Goal: Task Accomplishment & Management: Use online tool/utility

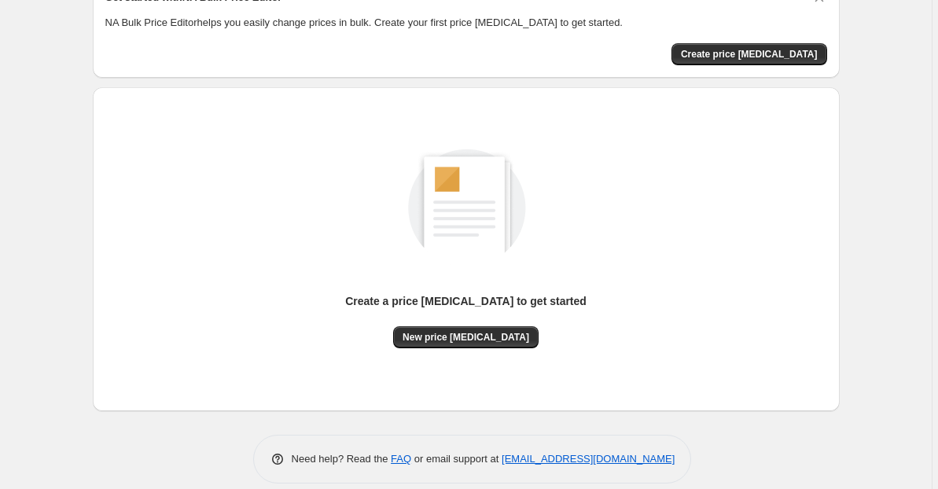
scroll to position [100, 0]
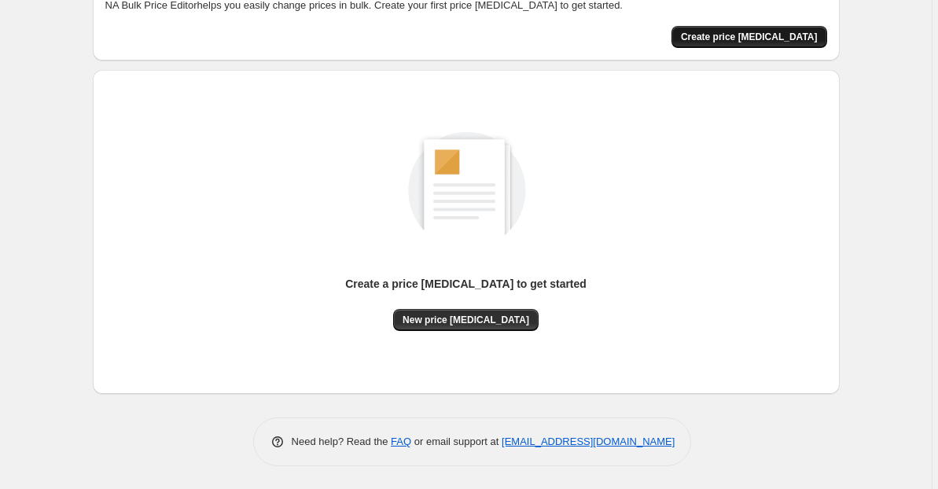
click at [748, 31] on span "Create price [MEDICAL_DATA]" at bounding box center [749, 37] width 137 height 13
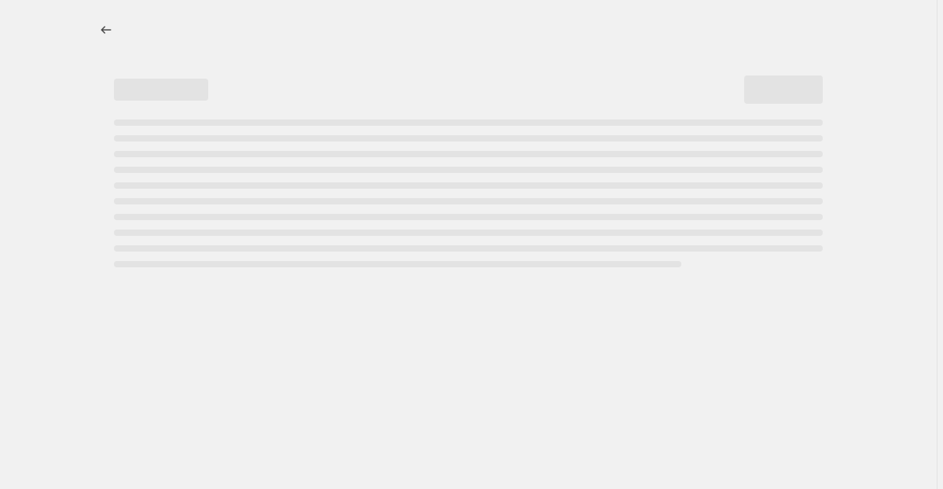
select select "percentage"
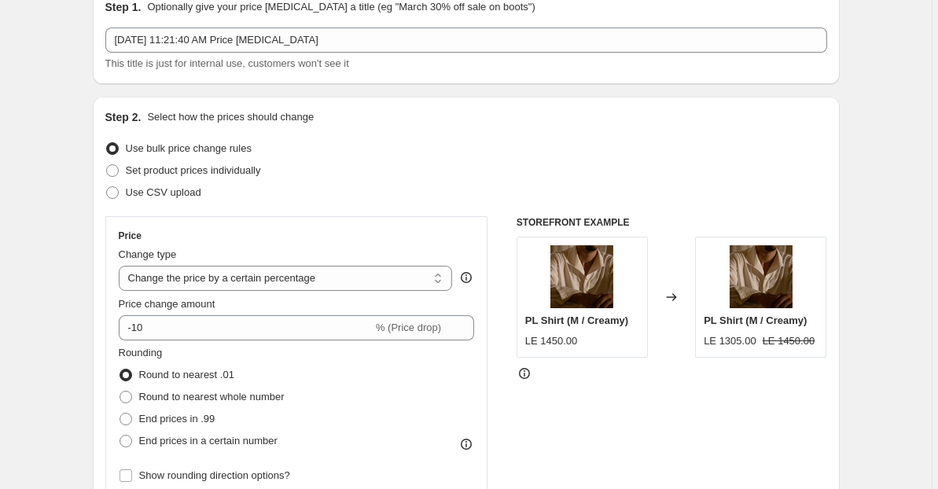
scroll to position [83, 0]
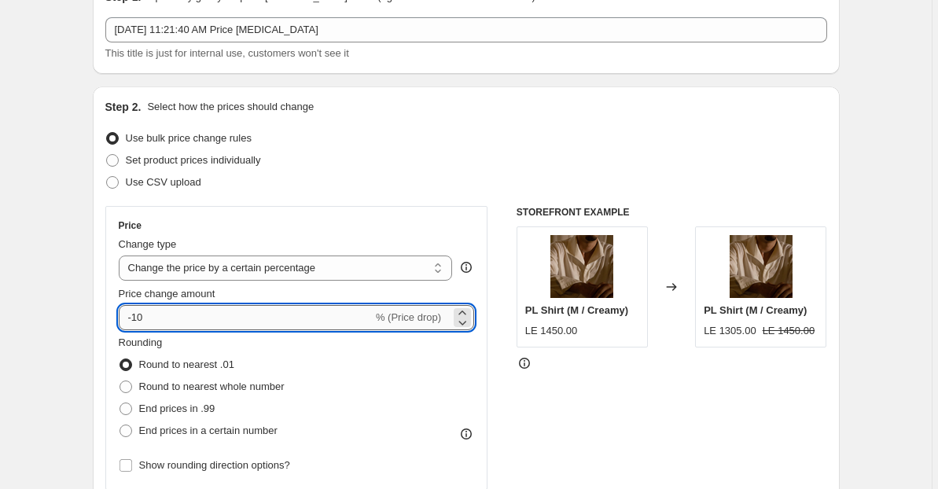
click at [205, 318] on input "-10" at bounding box center [246, 317] width 254 height 25
click at [172, 318] on input "-10" at bounding box center [246, 317] width 254 height 25
type input "-1"
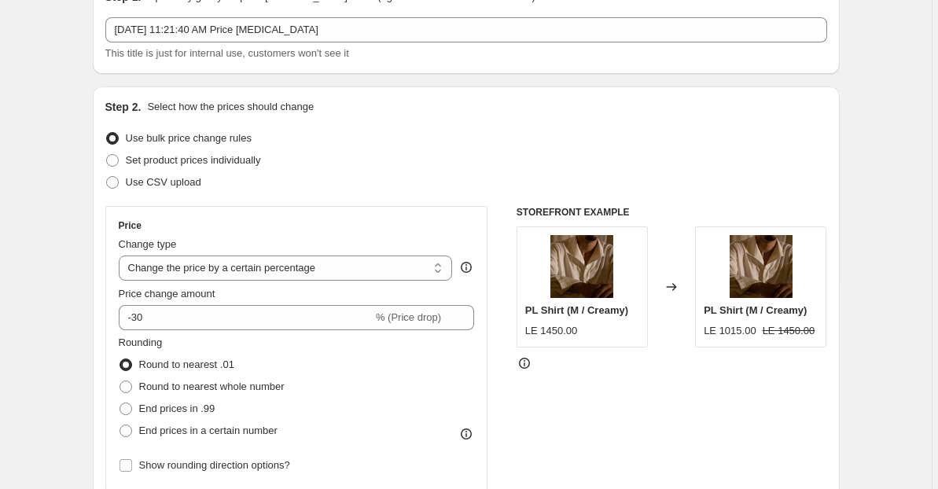
scroll to position [39, 0]
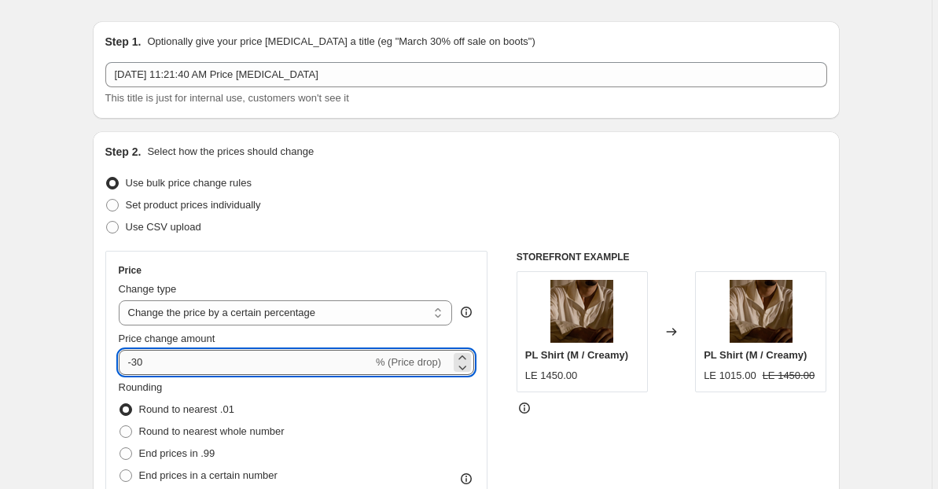
click at [163, 360] on input "-30" at bounding box center [246, 362] width 254 height 25
type input "-3"
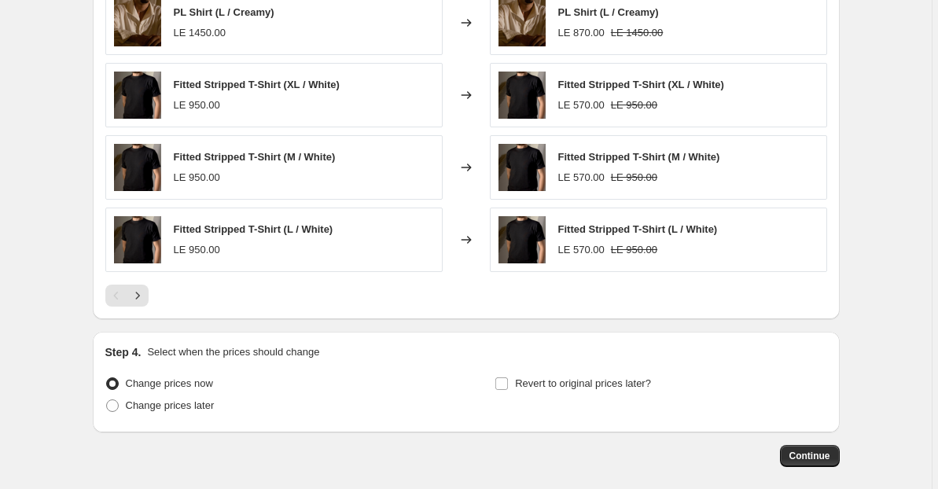
scroll to position [1010, 0]
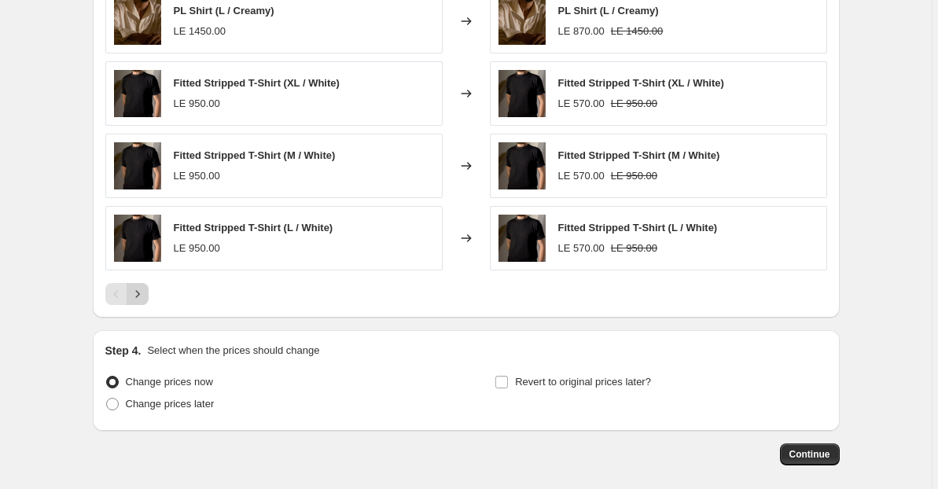
click at [145, 293] on icon "Next" at bounding box center [138, 294] width 16 height 16
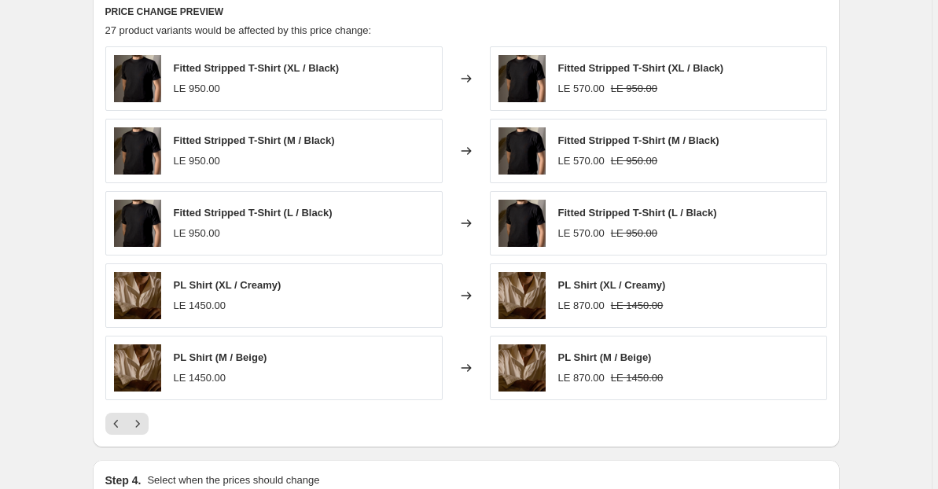
scroll to position [878, 0]
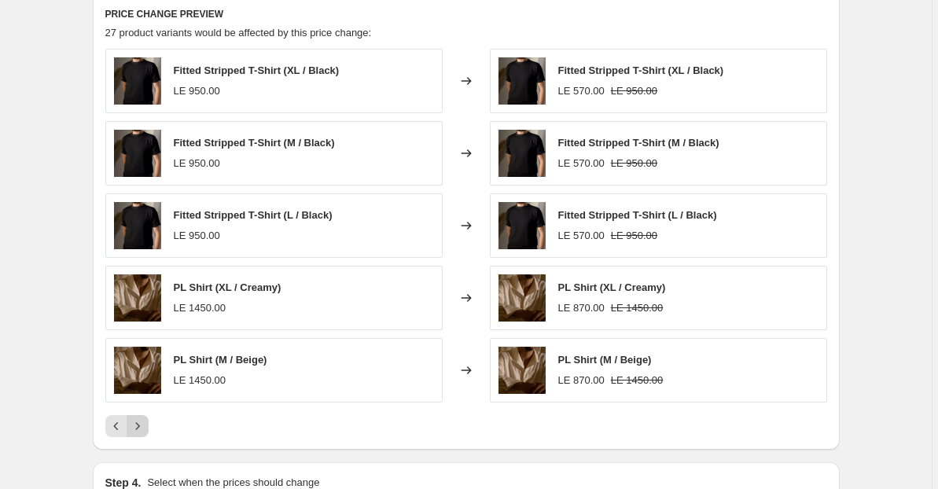
click at [141, 427] on icon "Next" at bounding box center [138, 426] width 16 height 16
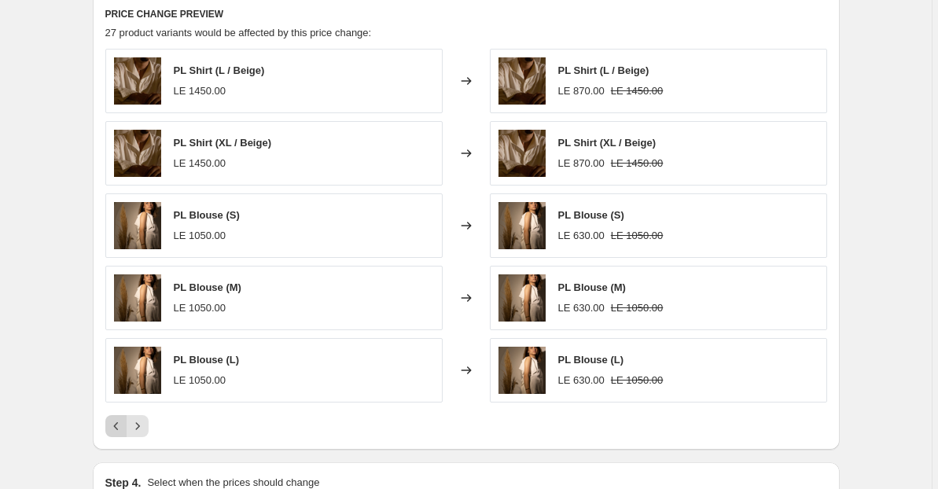
click at [112, 426] on icon "Previous" at bounding box center [116, 426] width 16 height 16
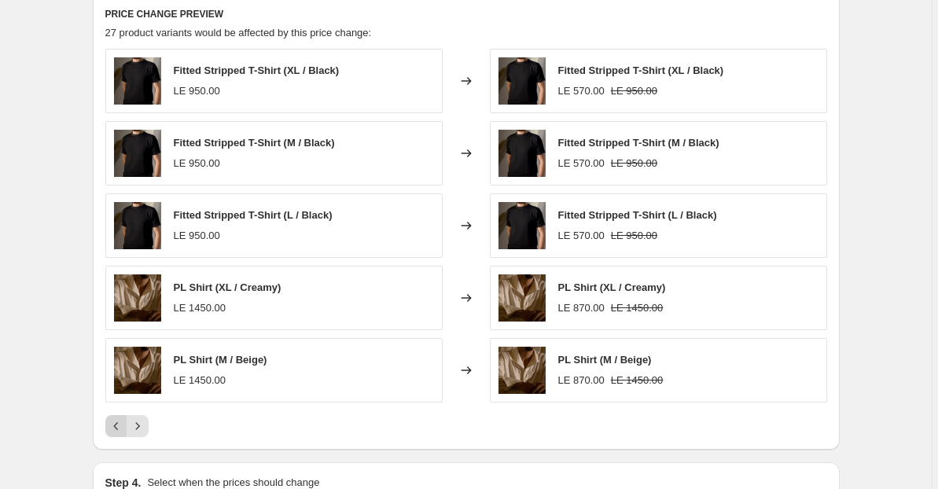
click at [112, 426] on icon "Previous" at bounding box center [116, 426] width 16 height 16
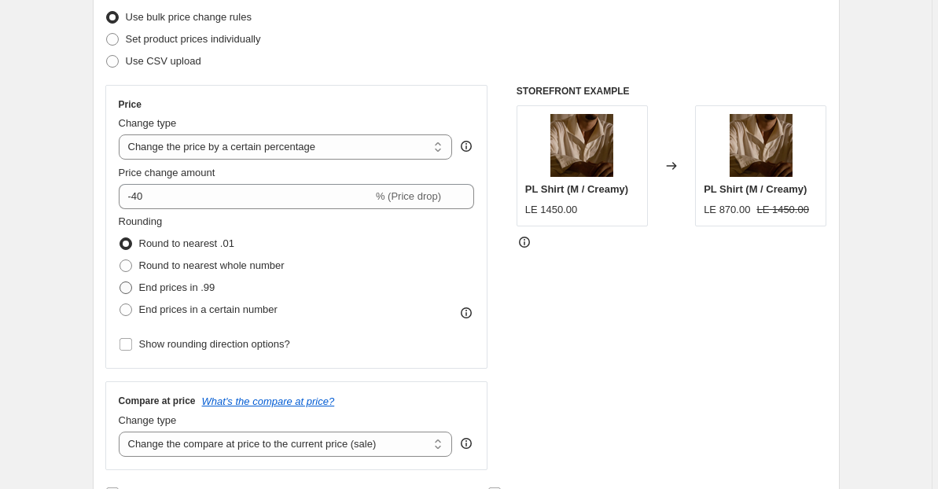
scroll to position [185, 0]
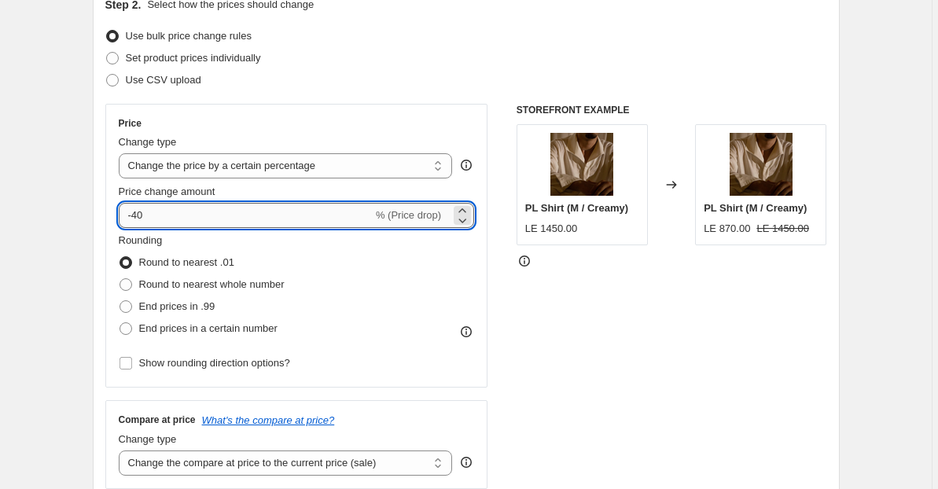
click at [178, 210] on input "-40" at bounding box center [246, 215] width 254 height 25
type input "-4"
type input "-35"
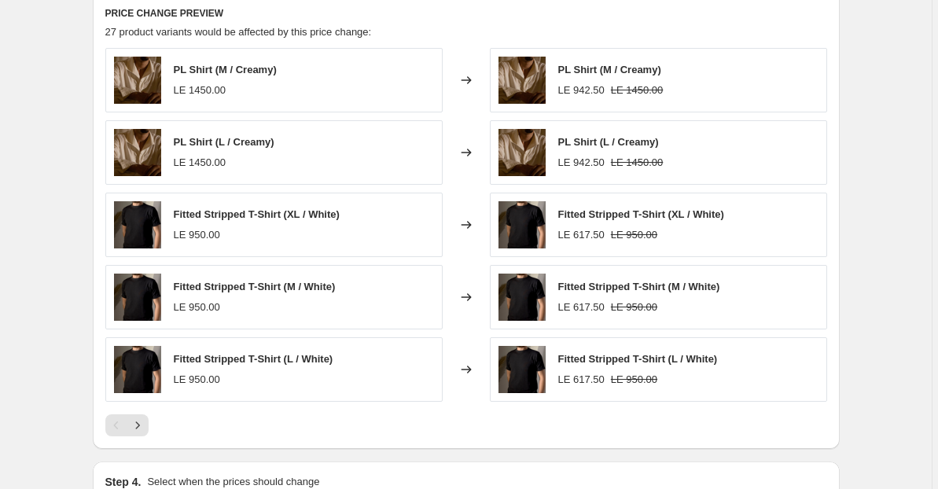
scroll to position [865, 0]
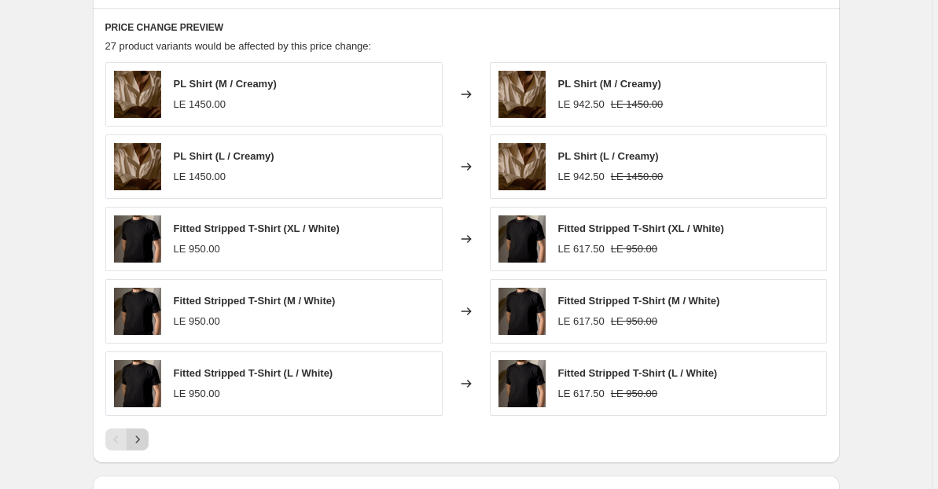
click at [141, 441] on icon "Next" at bounding box center [138, 439] width 16 height 16
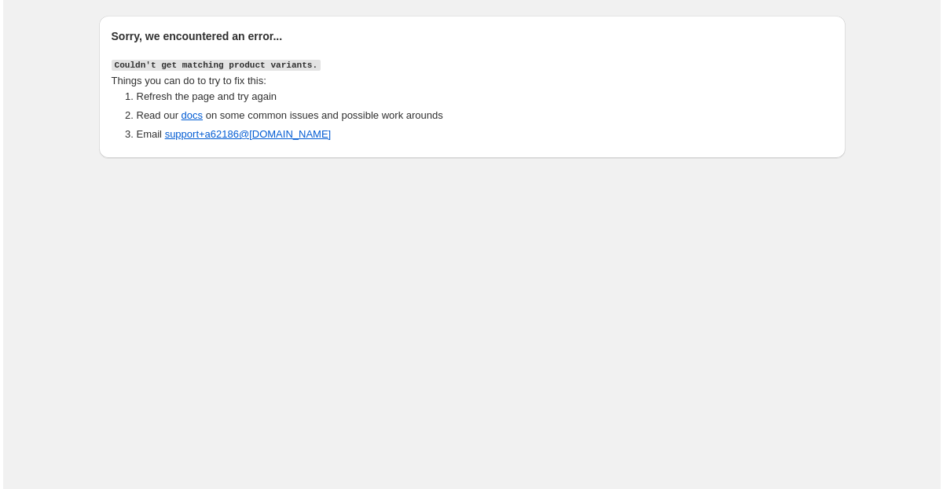
scroll to position [0, 0]
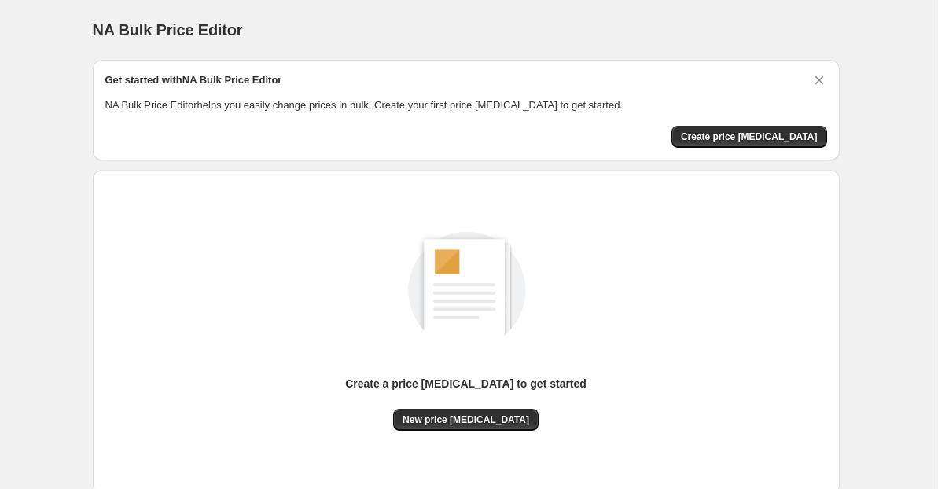
click at [763, 149] on div "Get started with NA Bulk Price Editor NA Bulk Price Editor helps you easily cha…" at bounding box center [466, 110] width 747 height 101
click at [767, 135] on span "Create price [MEDICAL_DATA]" at bounding box center [749, 136] width 137 height 13
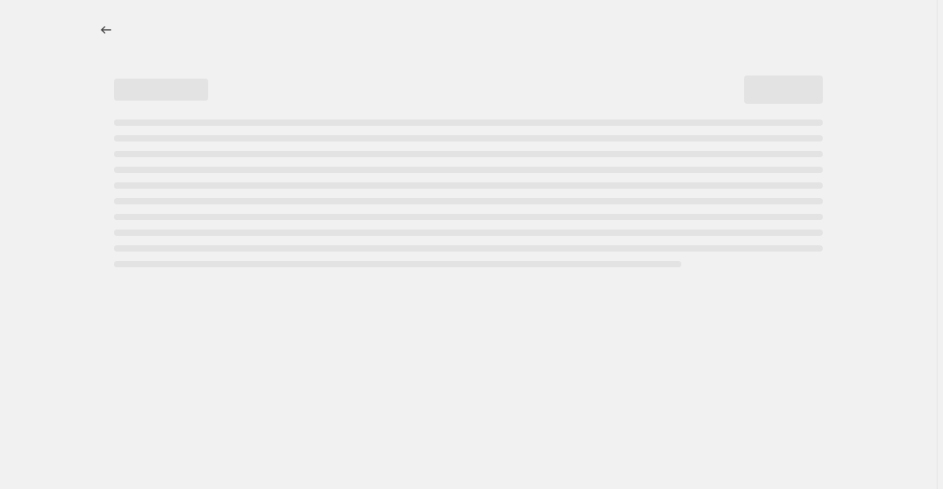
select select "percentage"
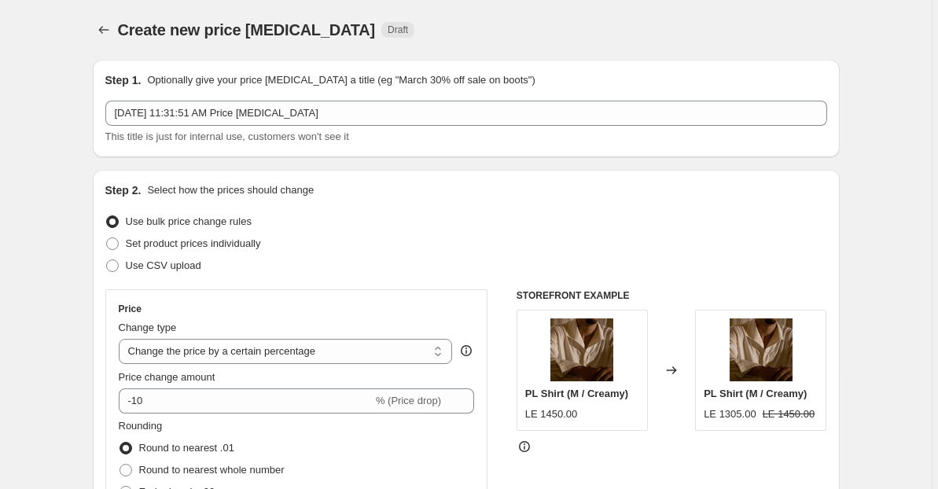
scroll to position [135, 0]
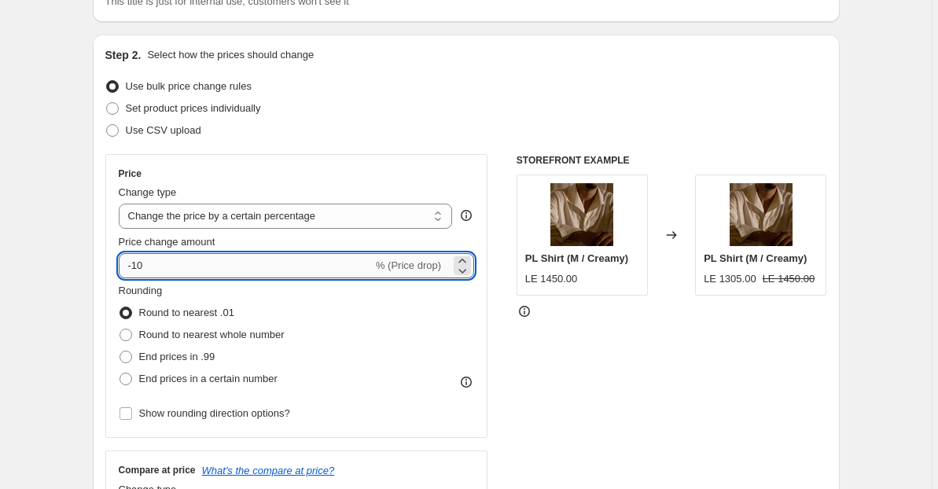
click at [210, 266] on input "-10" at bounding box center [246, 265] width 254 height 25
type input "-1"
type input "-40"
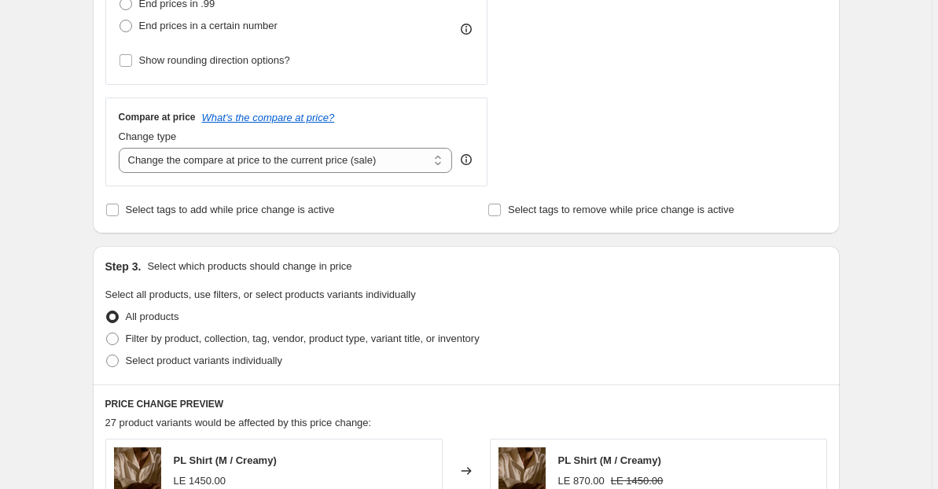
scroll to position [486, 0]
click at [175, 215] on span "Select tags to add while price change is active" at bounding box center [230, 211] width 209 height 12
click at [119, 215] on input "Select tags to add while price change is active" at bounding box center [112, 211] width 13 height 13
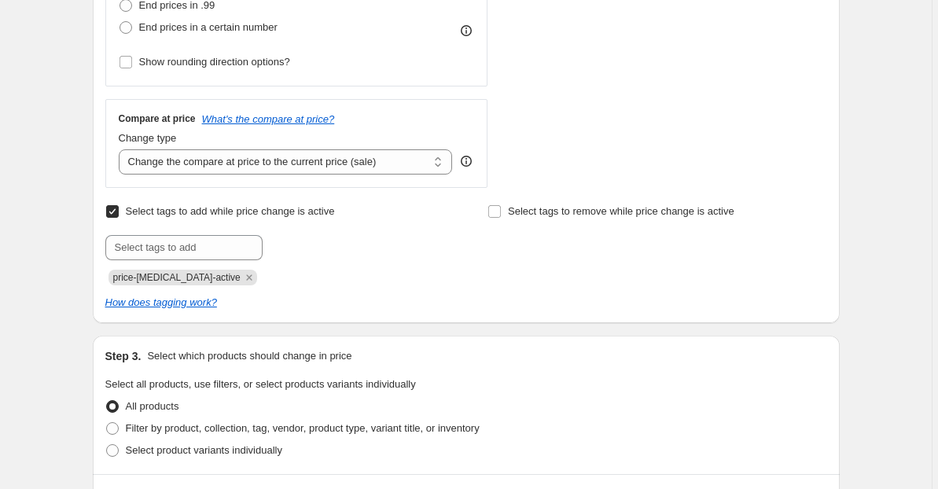
click at [182, 211] on span "Select tags to add while price change is active" at bounding box center [230, 211] width 209 height 12
click at [119, 211] on input "Select tags to add while price change is active" at bounding box center [112, 211] width 13 height 13
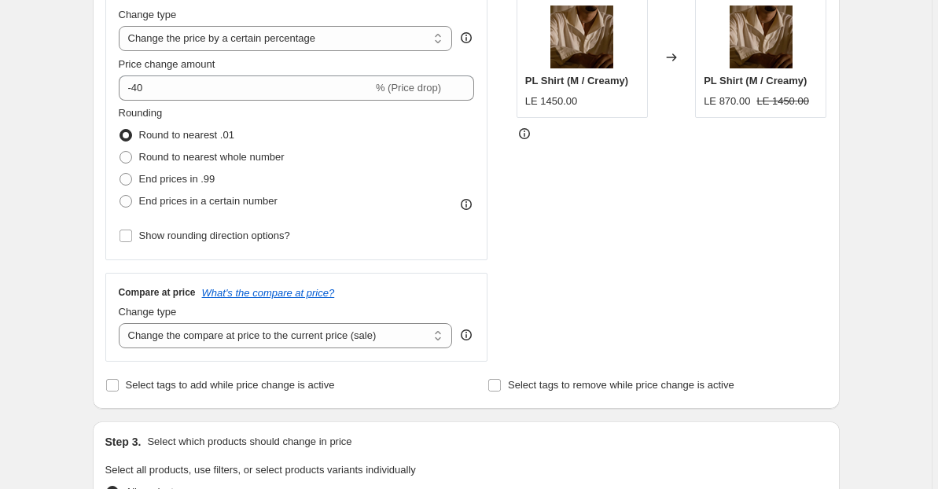
scroll to position [318, 0]
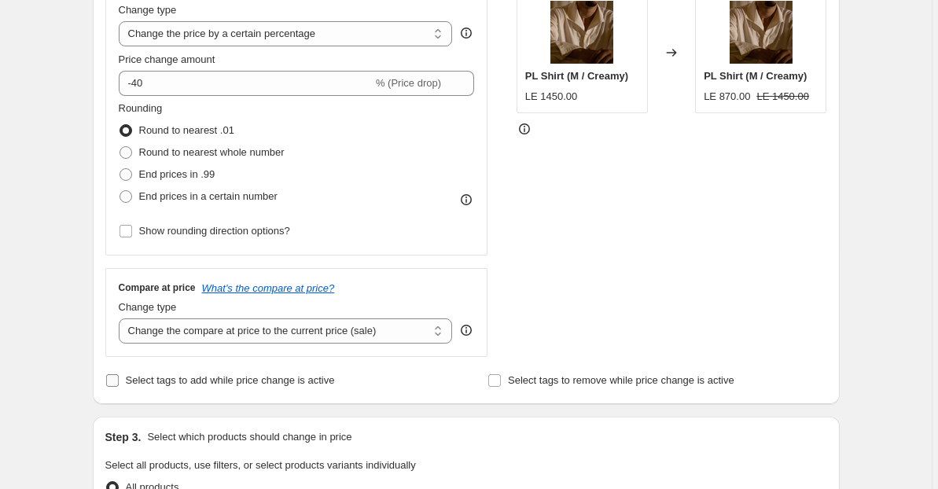
click at [256, 381] on span "Select tags to add while price change is active" at bounding box center [230, 380] width 209 height 12
click at [119, 381] on input "Select tags to add while price change is active" at bounding box center [112, 380] width 13 height 13
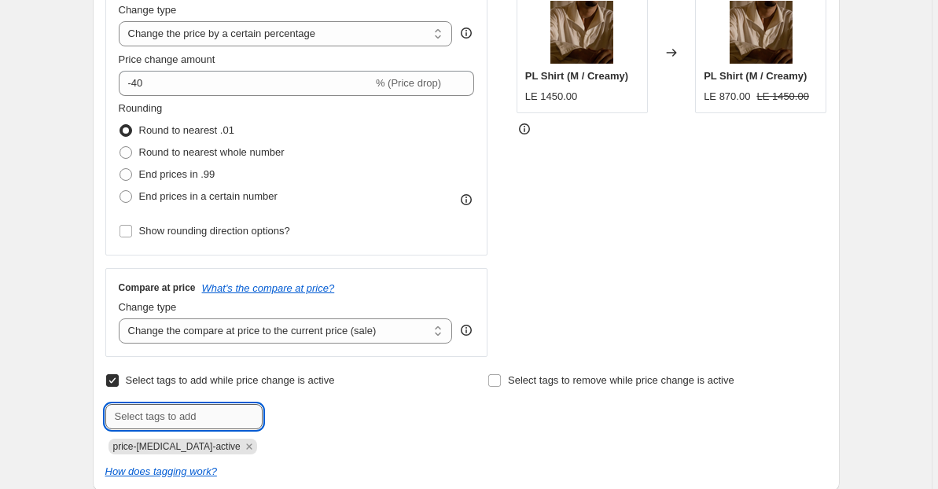
click at [200, 422] on input "text" at bounding box center [183, 416] width 157 height 25
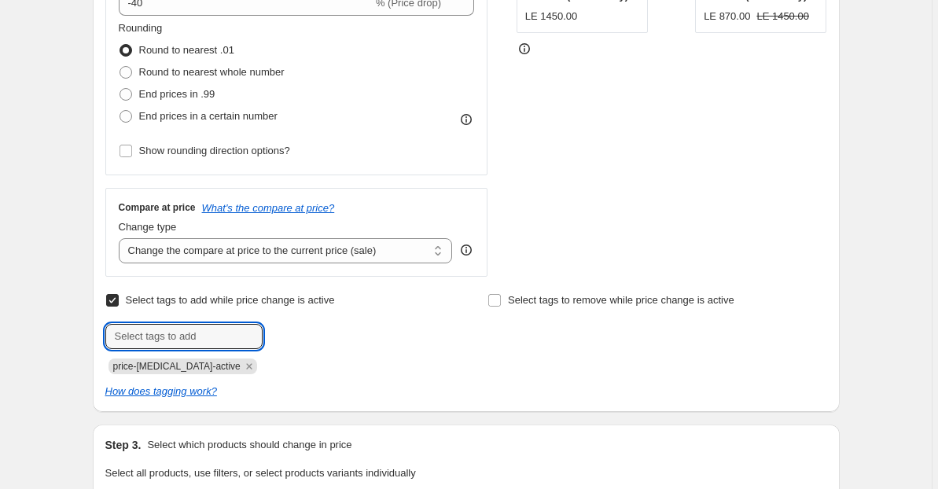
click at [108, 299] on input "Select tags to add while price change is active" at bounding box center [112, 300] width 13 height 13
checkbox input "false"
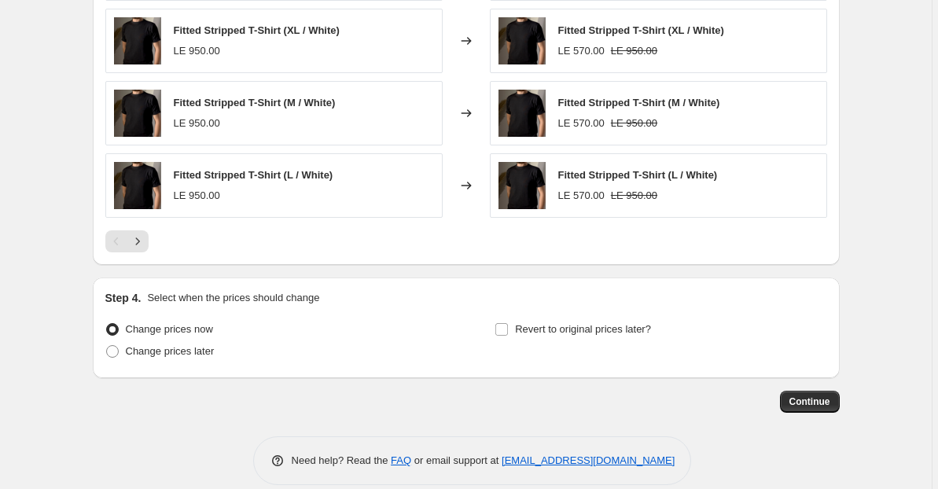
scroll to position [1059, 0]
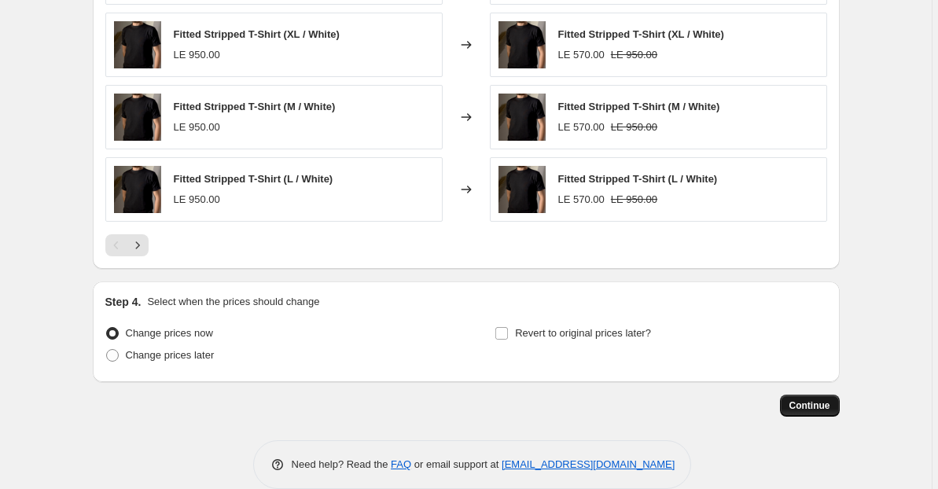
click at [796, 396] on button "Continue" at bounding box center [810, 406] width 60 height 22
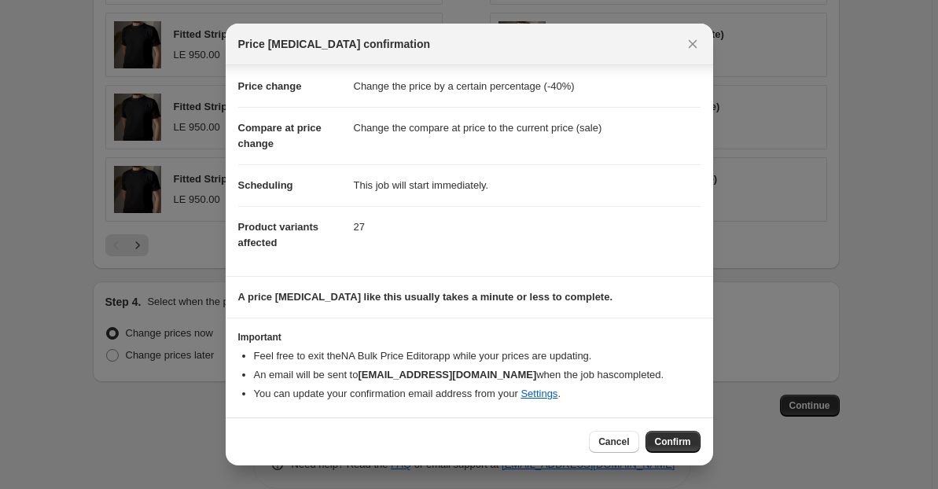
scroll to position [0, 0]
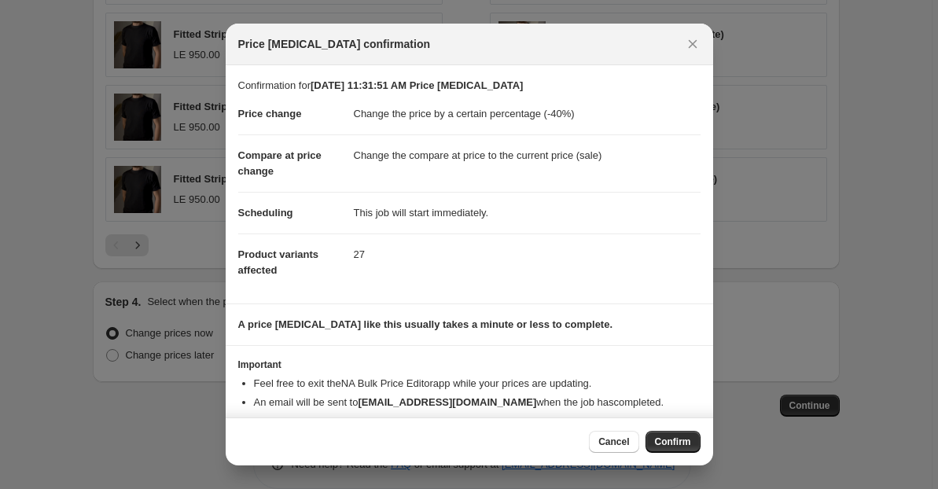
click at [612, 422] on div "Cancel Confirm" at bounding box center [469, 441] width 487 height 48
click at [611, 440] on span "Cancel" at bounding box center [613, 441] width 31 height 13
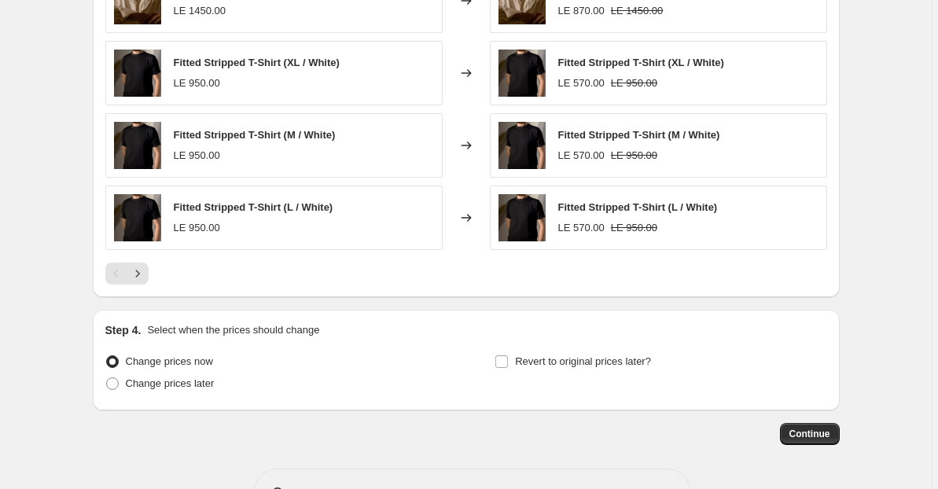
scroll to position [1033, 0]
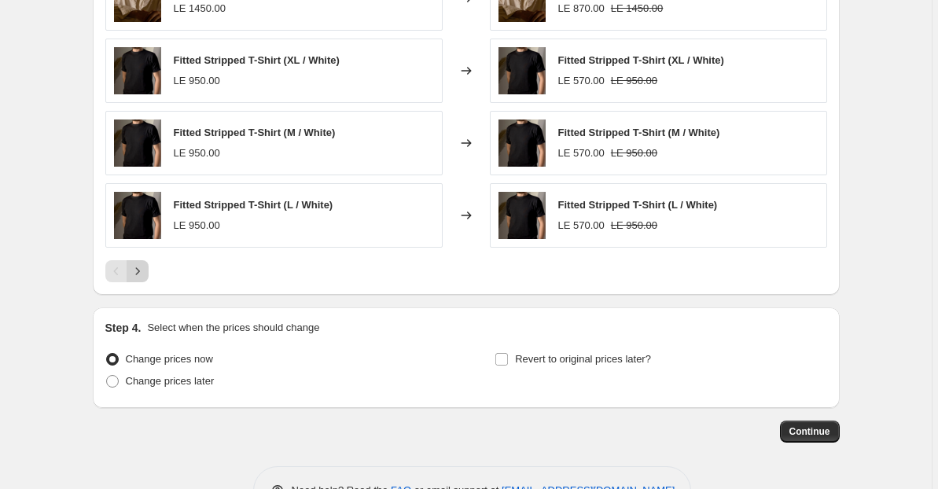
click at [141, 281] on button "Next" at bounding box center [138, 271] width 22 height 22
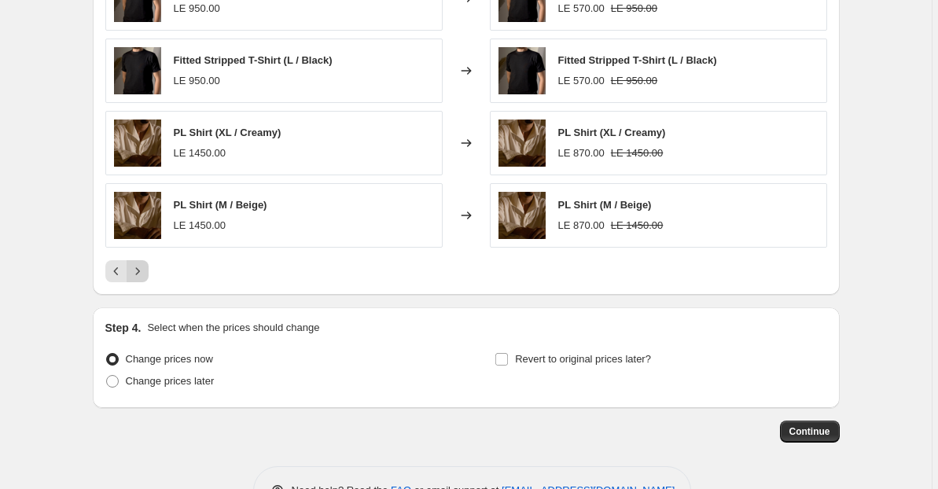
click at [144, 277] on icon "Next" at bounding box center [138, 271] width 16 height 16
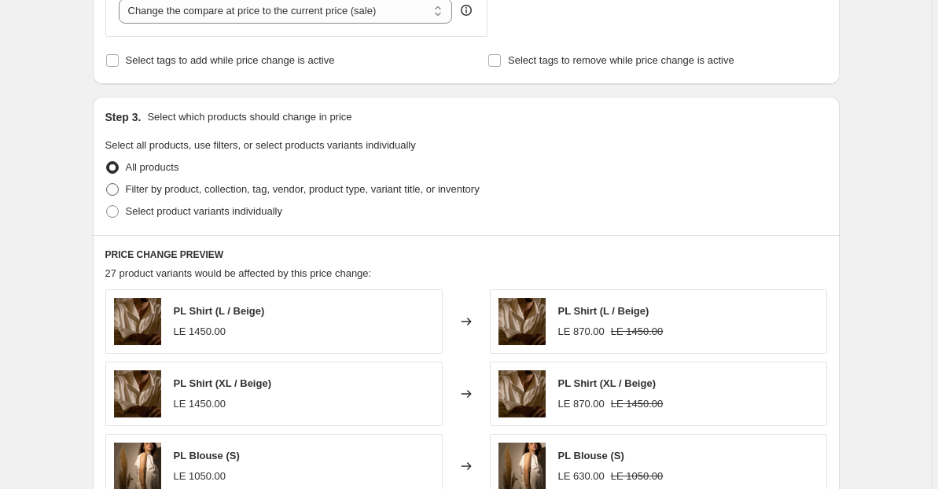
scroll to position [1045, 0]
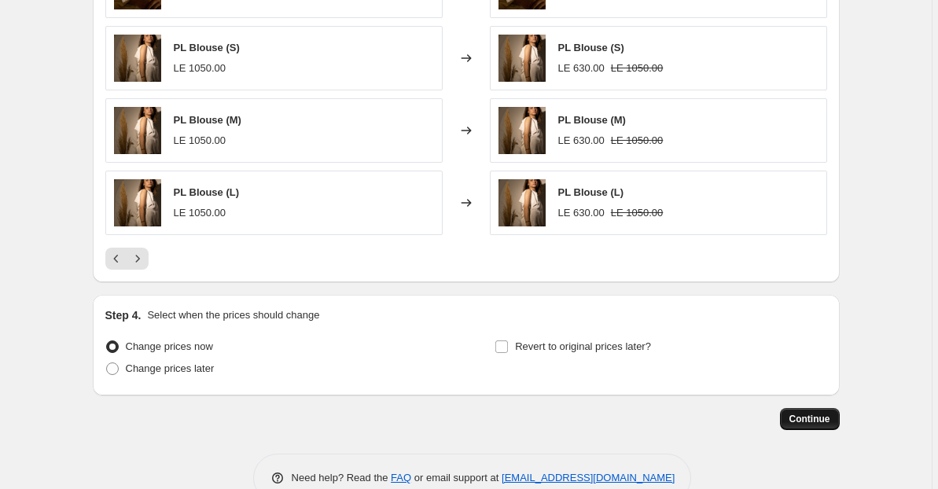
click at [799, 419] on span "Continue" at bounding box center [809, 419] width 41 height 13
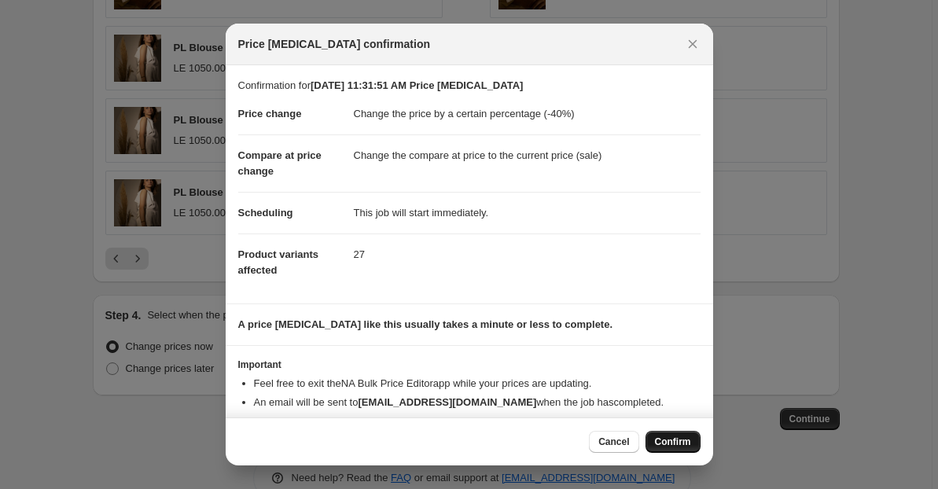
click at [661, 439] on span "Confirm" at bounding box center [673, 441] width 36 height 13
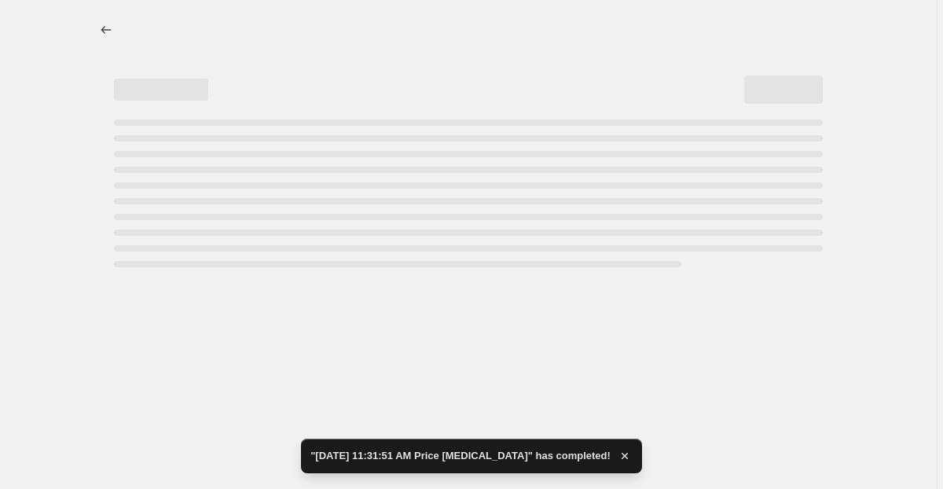
select select "percentage"
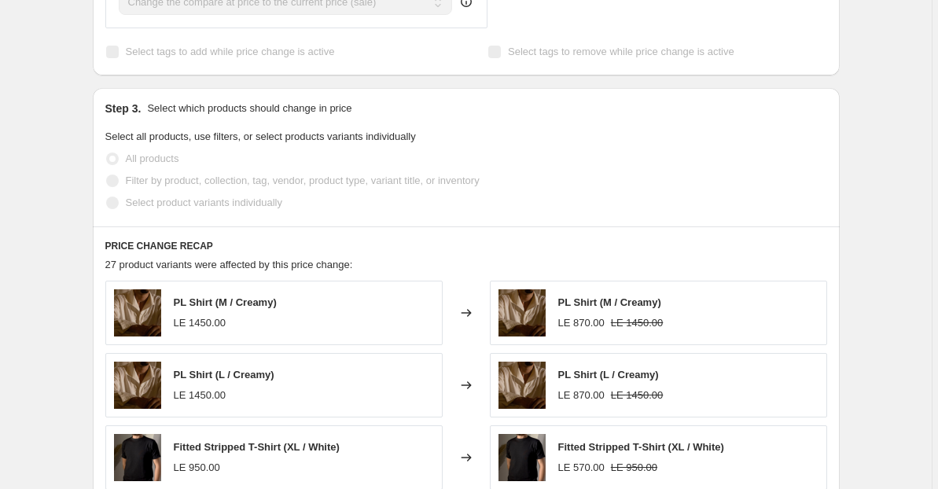
scroll to position [823, 0]
